Goal: Task Accomplishment & Management: Complete application form

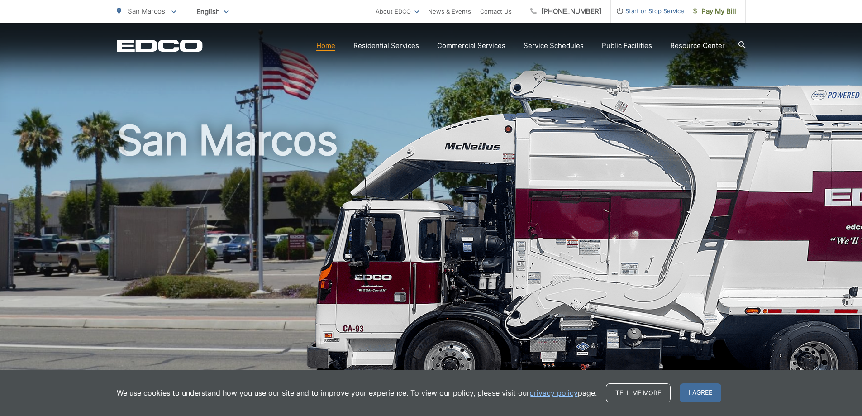
click at [661, 11] on span "Start or Stop Service" at bounding box center [647, 10] width 73 height 11
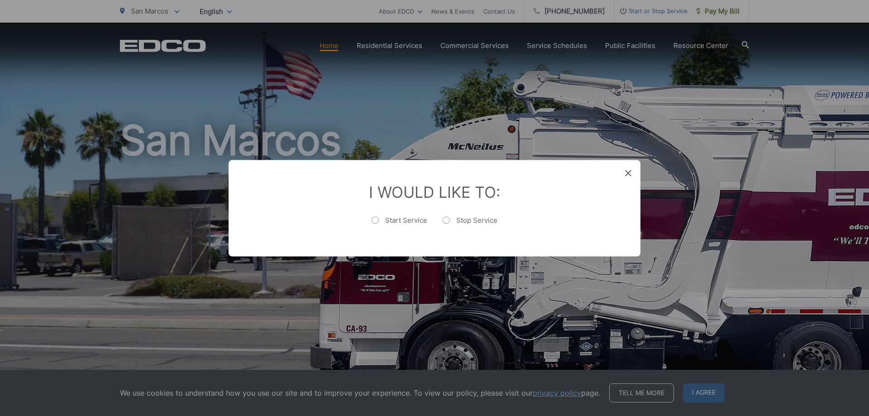
click at [448, 218] on label "Stop Service" at bounding box center [470, 224] width 55 height 18
radio input "true"
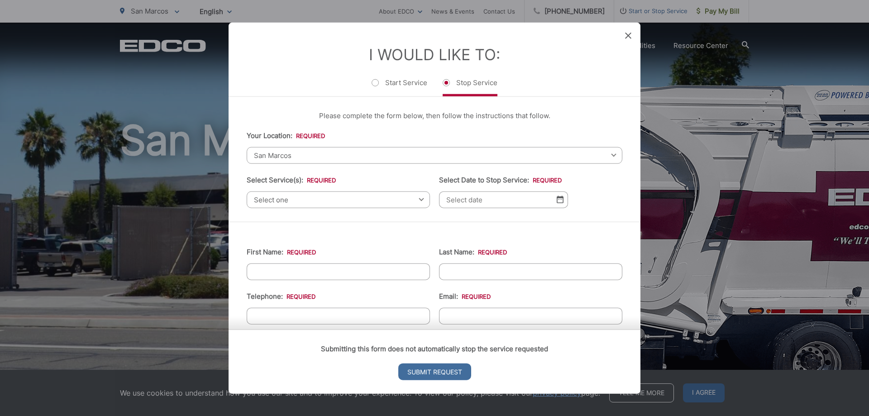
click at [418, 201] on div "Select one Select one Residential Curbside Pickup Commercial/Business Services …" at bounding box center [338, 199] width 183 height 17
click at [490, 203] on input "Select Date to Stop Service: *" at bounding box center [503, 199] width 129 height 17
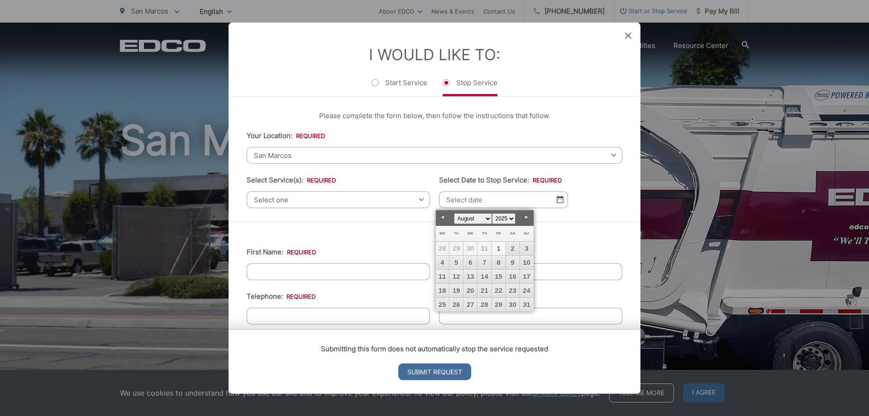
click at [498, 247] on link "1" at bounding box center [499, 249] width 14 height 14
type input "[DATE]"
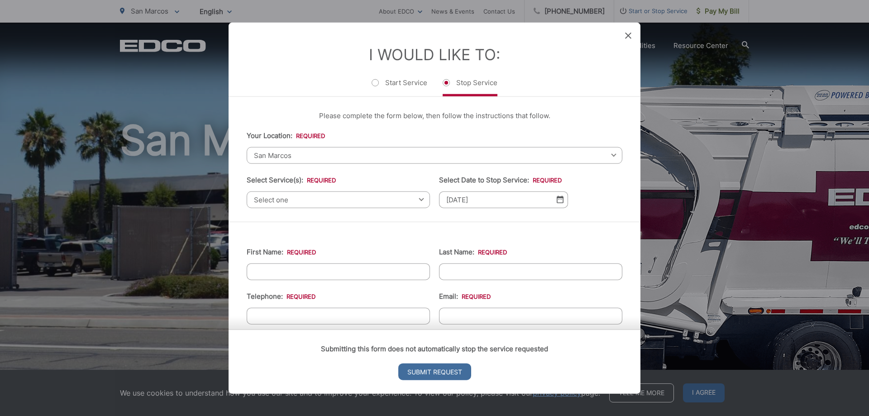
click at [343, 268] on input "First Name: *" at bounding box center [338, 271] width 183 height 17
click at [416, 199] on div "Select one Select one Residential Curbside Pickup Commercial/Business Services …" at bounding box center [338, 199] width 183 height 17
click at [378, 268] on input "First Name: *" at bounding box center [338, 271] width 183 height 17
click at [608, 155] on div "[GEOGRAPHIC_DATA] Select your location [GEOGRAPHIC_DATA] [GEOGRAPHIC_DATA][PERS…" at bounding box center [435, 155] width 376 height 17
click at [367, 268] on input "First Name: *" at bounding box center [338, 271] width 183 height 17
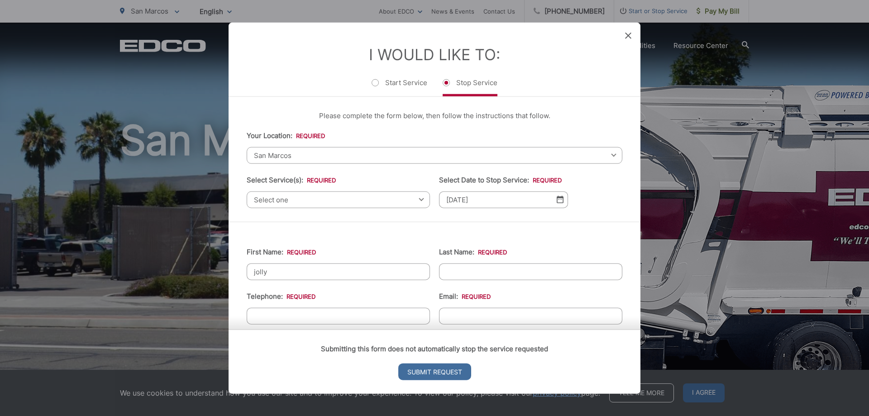
type input "jolly"
click at [479, 276] on input "Last Name: *" at bounding box center [530, 271] width 183 height 17
type input "[PERSON_NAME]"
click at [334, 312] on input "(___) ___-____" at bounding box center [338, 315] width 183 height 17
type input "[PHONE_NUMBER]"
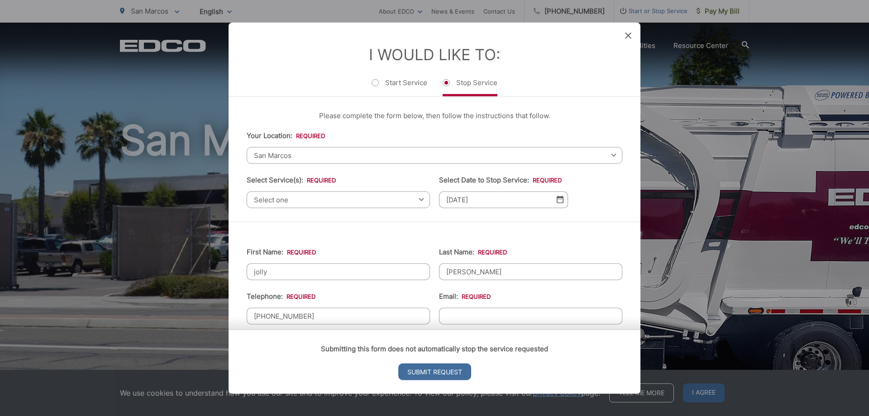
click at [492, 312] on input "Email: *" at bounding box center [530, 315] width 183 height 17
type input "[EMAIL_ADDRESS][DOMAIN_NAME]"
click at [416, 199] on span "Select one" at bounding box center [338, 199] width 183 height 17
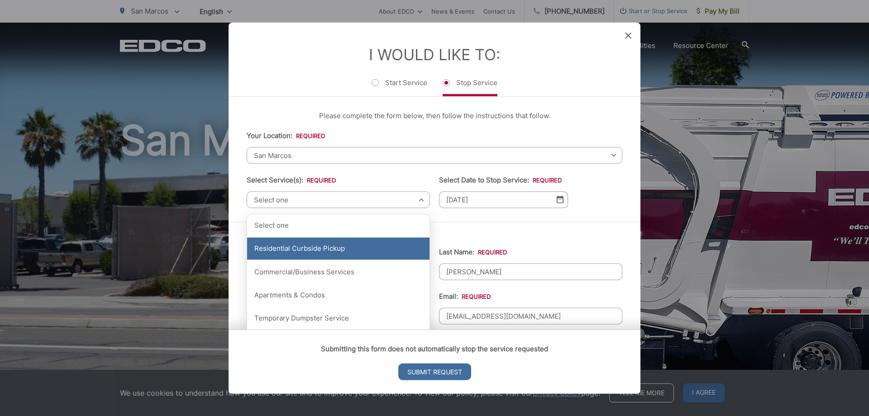
click at [340, 254] on div "Residential Curbside Pickup" at bounding box center [338, 248] width 182 height 23
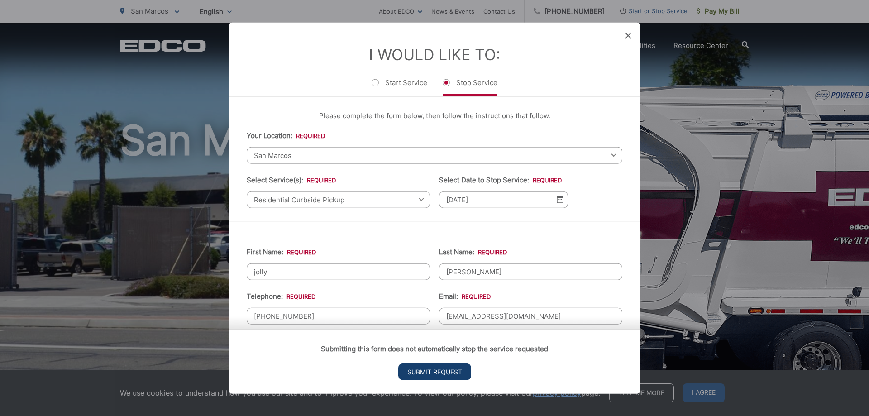
click at [437, 370] on input "Submit Request" at bounding box center [434, 372] width 73 height 17
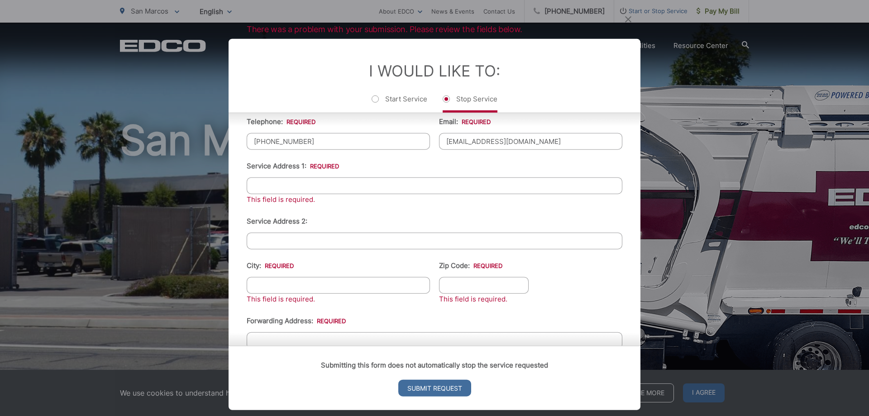
scroll to position [195, 0]
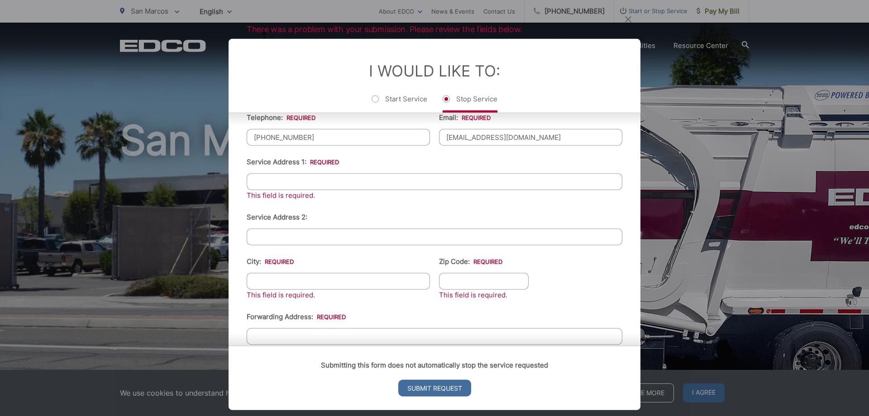
click at [316, 180] on input "Service Address 1: *" at bounding box center [435, 181] width 376 height 17
type input "[STREET_ADDRESS]"
click at [310, 279] on input "City: *" at bounding box center [338, 281] width 183 height 17
type input "san marcos"
click at [464, 282] on input "Zip Code: *" at bounding box center [484, 281] width 90 height 17
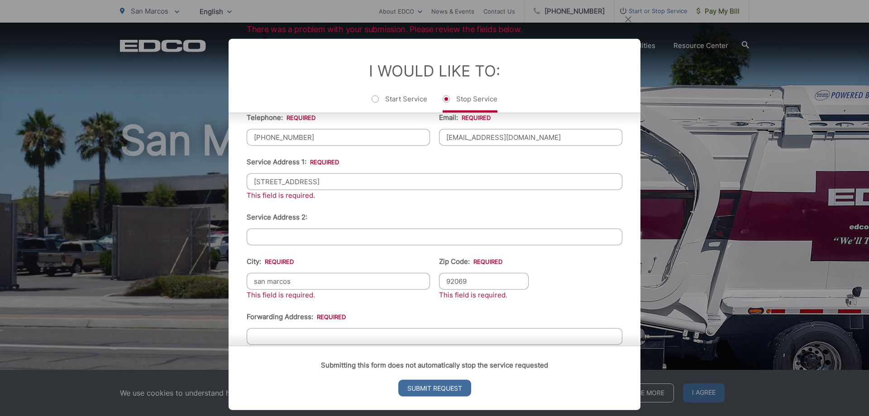
type input "92069"
click at [337, 346] on div "Submitting this form does not automatically stop the service requested Submit R…" at bounding box center [435, 378] width 412 height 64
click at [329, 346] on div "Submitting this form does not automatically stop the service requested Submit R…" at bounding box center [435, 378] width 412 height 64
click at [503, 346] on div "Submitting this form does not automatically stop the service requested Submit R…" at bounding box center [435, 378] width 412 height 64
click at [505, 346] on div "Submitting this form does not automatically stop the service requested Submit R…" at bounding box center [435, 378] width 412 height 64
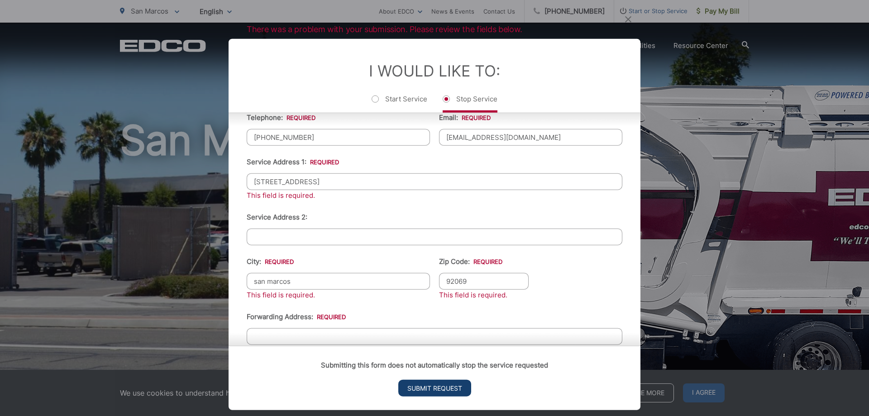
click at [443, 386] on input "Submit Request" at bounding box center [434, 388] width 73 height 17
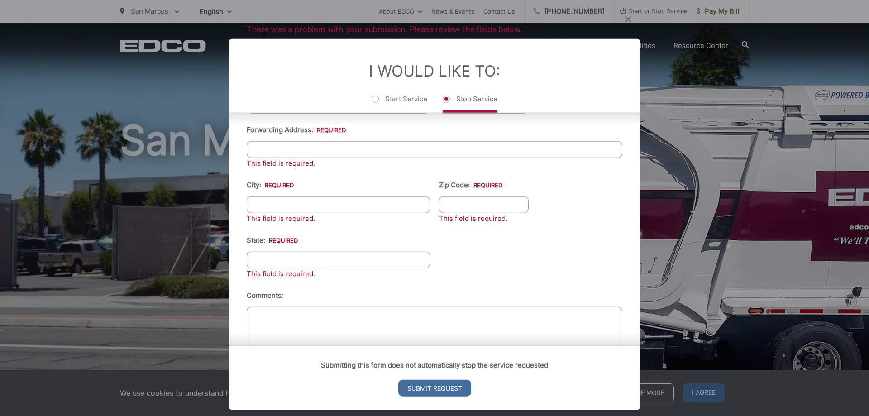
scroll to position [302, 0]
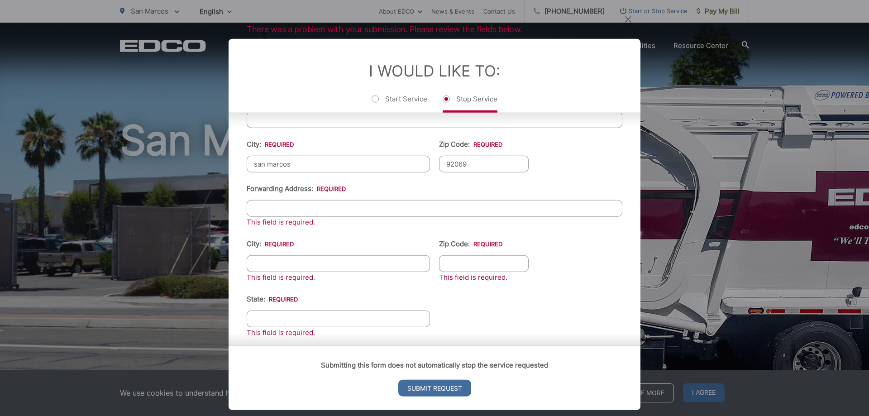
click at [361, 212] on input "Forwarding Address: *" at bounding box center [435, 208] width 376 height 17
type input "P O box 602"
click at [327, 266] on input "City: *" at bounding box center [338, 263] width 183 height 17
type input "san marcos"
click at [488, 267] on input "Zip Code: *" at bounding box center [484, 263] width 90 height 17
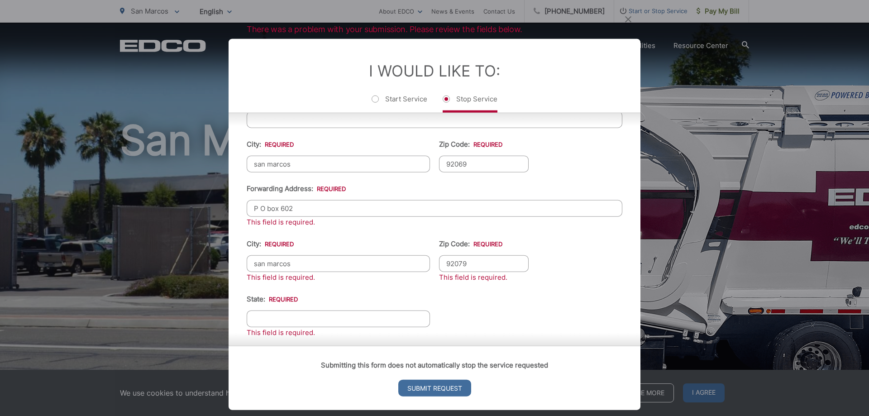
type input "92079"
click at [367, 317] on input "State: *" at bounding box center [338, 318] width 183 height 17
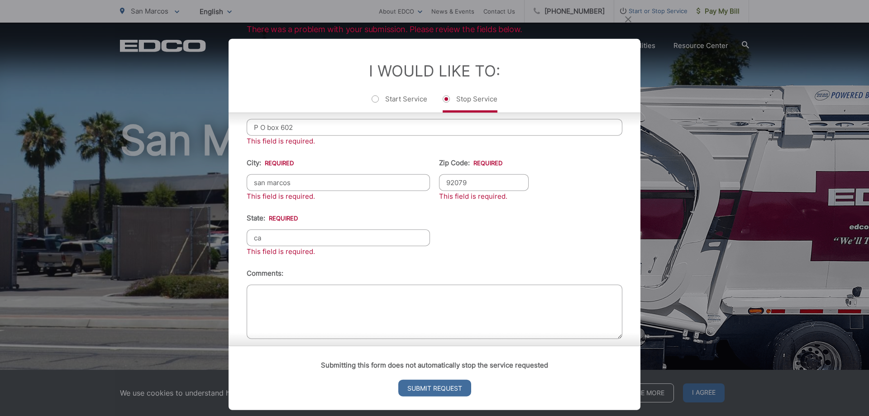
scroll to position [392, 0]
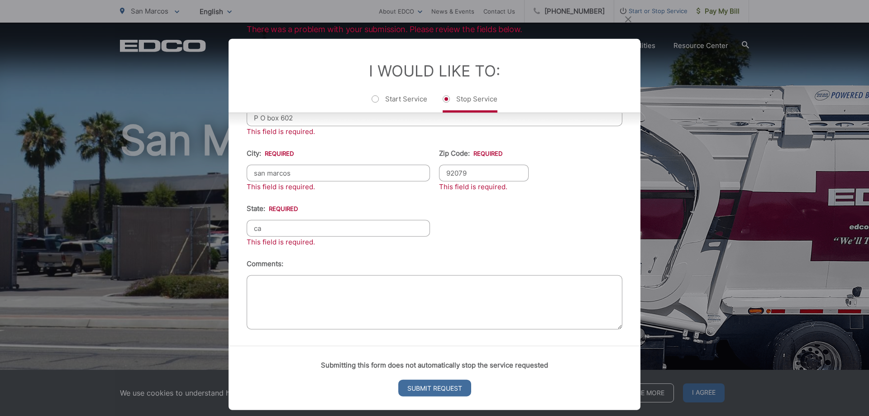
type input "ca"
click at [383, 296] on textarea "Comments:" at bounding box center [435, 302] width 376 height 54
type textarea "P"
click at [354, 287] on textarea "The house has been sold, please stop the service. Thank you" at bounding box center [435, 302] width 376 height 54
click at [472, 287] on textarea "The house has been sold. Please stop the service. Thank you" at bounding box center [435, 302] width 376 height 54
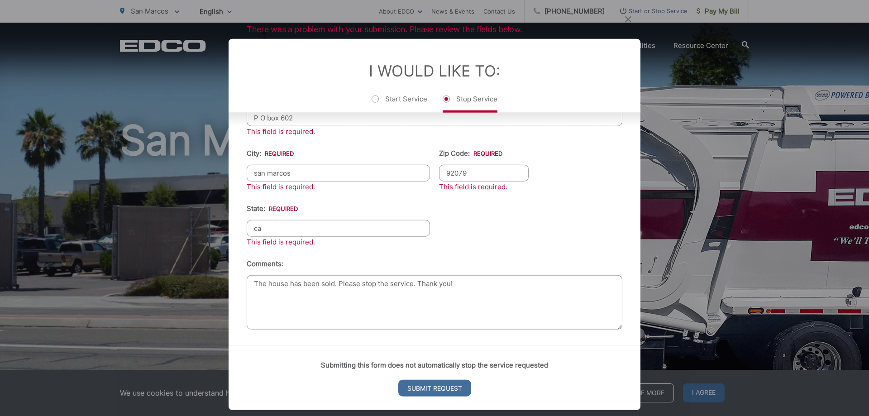
click at [414, 283] on textarea "The house has been sold. Please stop the service. Thank you!" at bounding box center [435, 302] width 376 height 54
type textarea "The house has been sold. Please stop the service as soon as possible. Thank you!"
click at [438, 387] on input "Submit Request" at bounding box center [434, 388] width 73 height 17
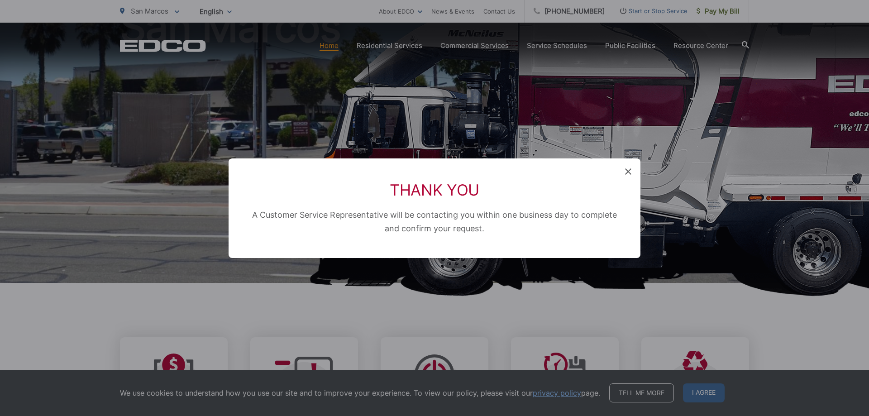
scroll to position [9, 4]
